Goal: Transaction & Acquisition: Purchase product/service

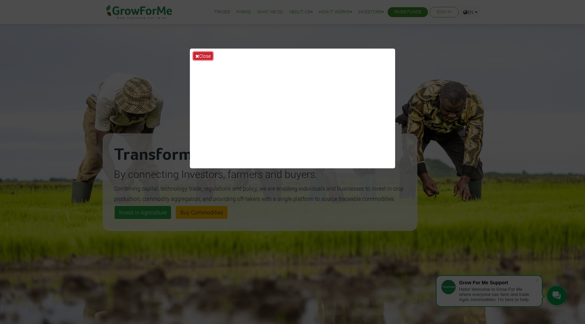
click at [205, 56] on button "Close" at bounding box center [202, 56] width 19 height 8
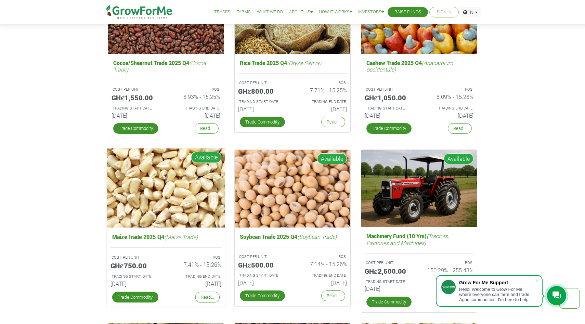
scroll to position [1073, 0]
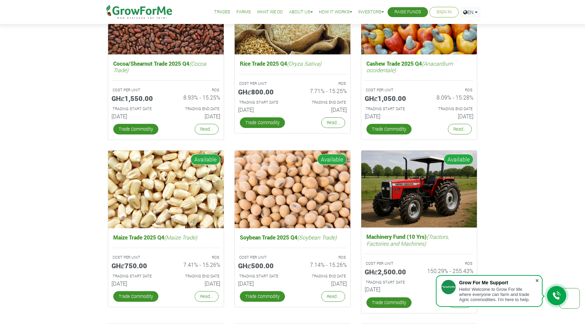
click at [538, 280] on span at bounding box center [536, 280] width 7 height 7
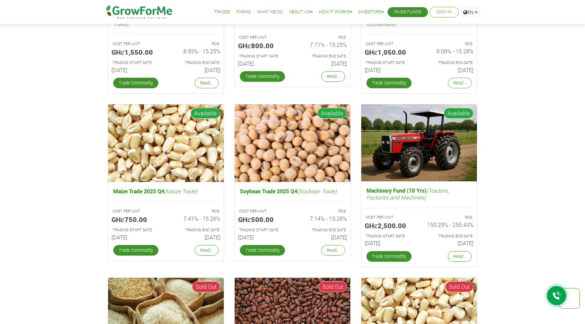
scroll to position [1120, 0]
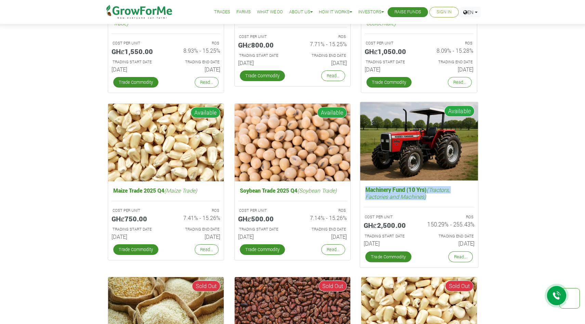
drag, startPoint x: 430, startPoint y: 197, endPoint x: 364, endPoint y: 189, distance: 66.1
click at [364, 189] on h5 "Machinery Fund (10 Yrs) (Tractors, Factories and Machines)" at bounding box center [418, 193] width 111 height 17
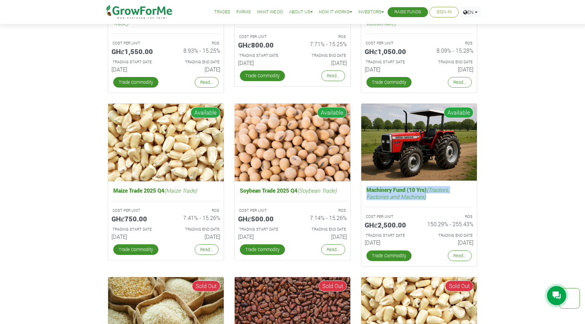
click at [507, 174] on div "Fund Campaigns with Grow For Me We work very hard to ensure good ROS Cocoa/Shea…" at bounding box center [292, 178] width 585 height 590
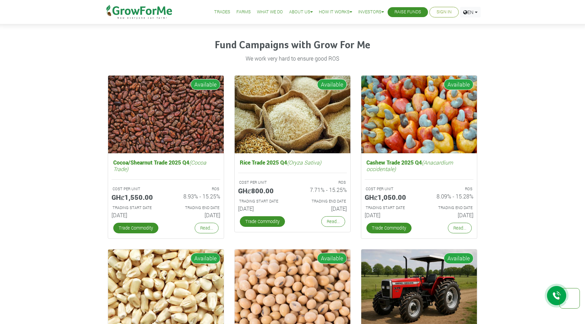
scroll to position [974, 0]
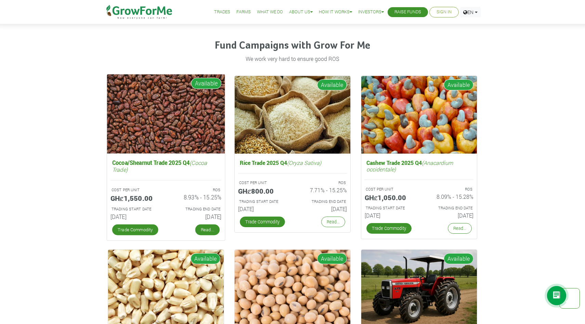
click at [202, 228] on link "Read..." at bounding box center [207, 229] width 24 height 11
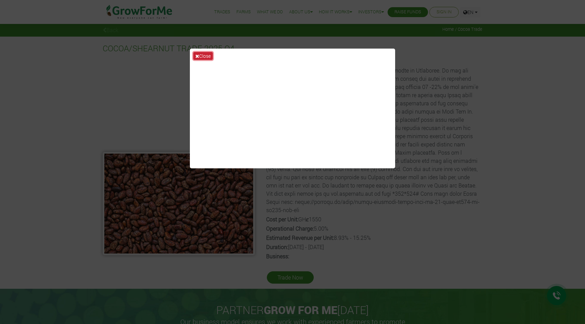
click at [201, 53] on button "Close" at bounding box center [202, 56] width 19 height 8
